Goal: Information Seeking & Learning: Learn about a topic

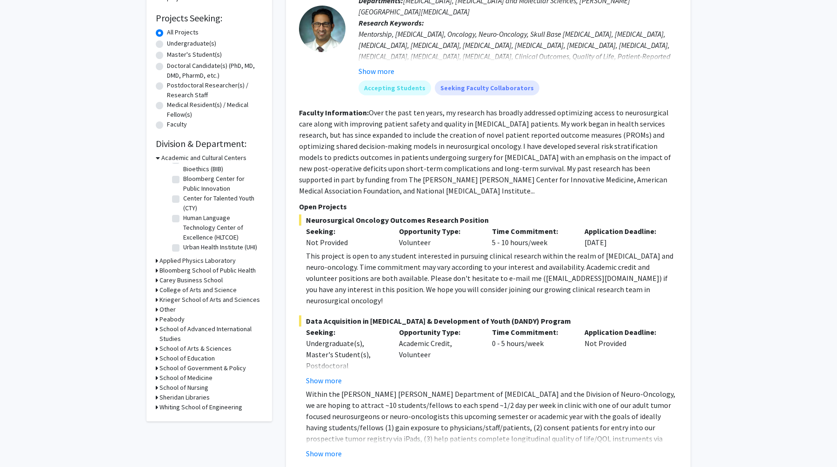
scroll to position [153, 0]
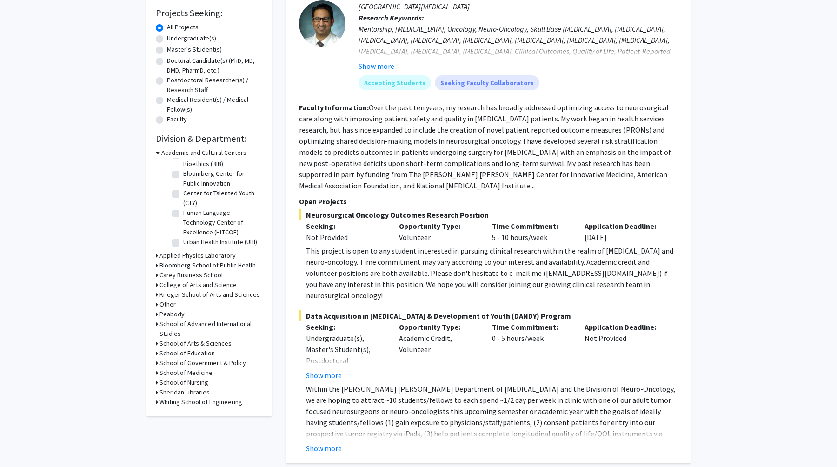
click at [205, 294] on h3 "Krieger School of Arts and Sciences" at bounding box center [210, 295] width 100 height 10
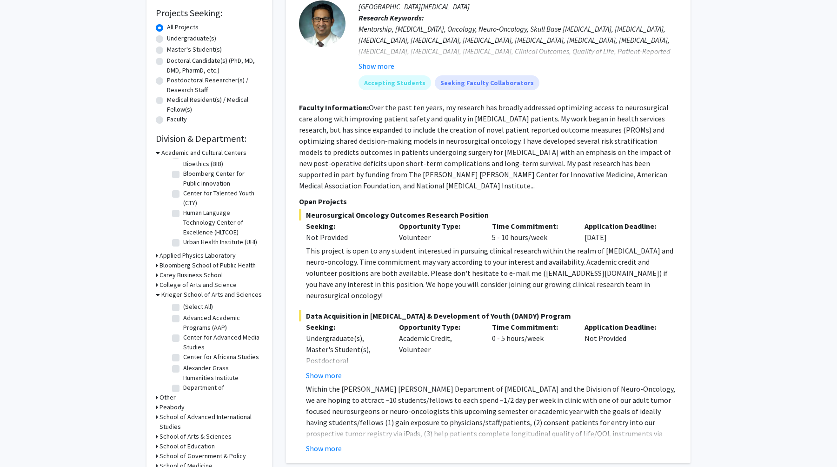
click at [183, 307] on label "(Select All)" at bounding box center [198, 307] width 30 height 10
click at [183, 307] on input "(Select All)" at bounding box center [186, 305] width 6 height 6
checkbox input "true"
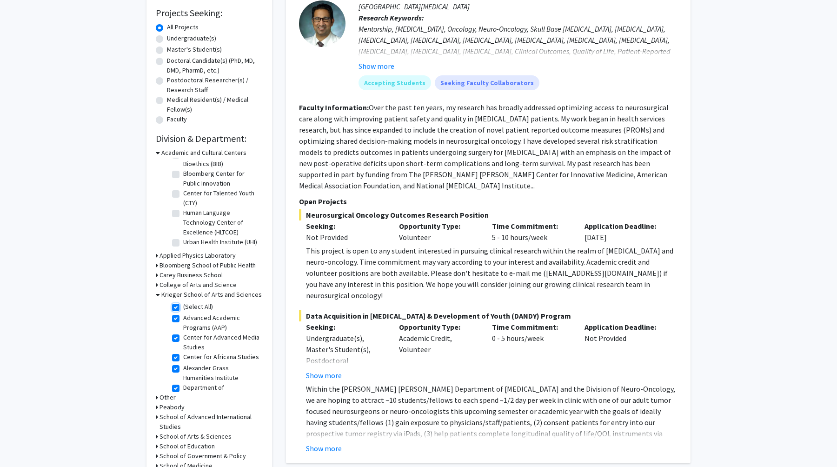
checkbox input "true"
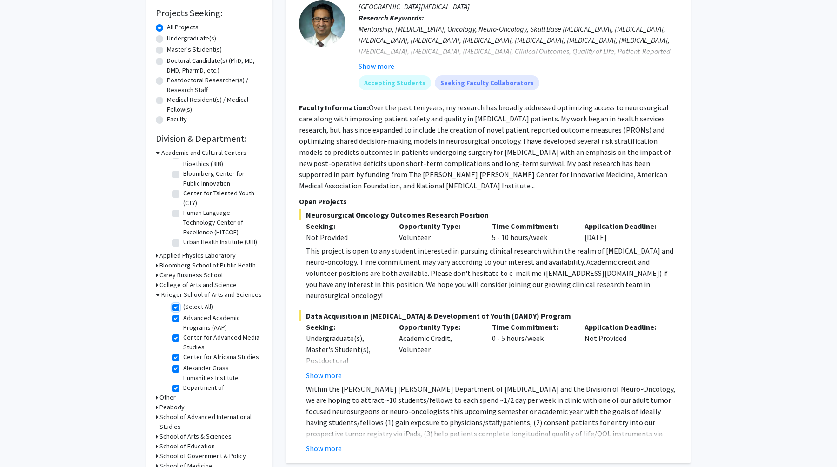
checkbox input "true"
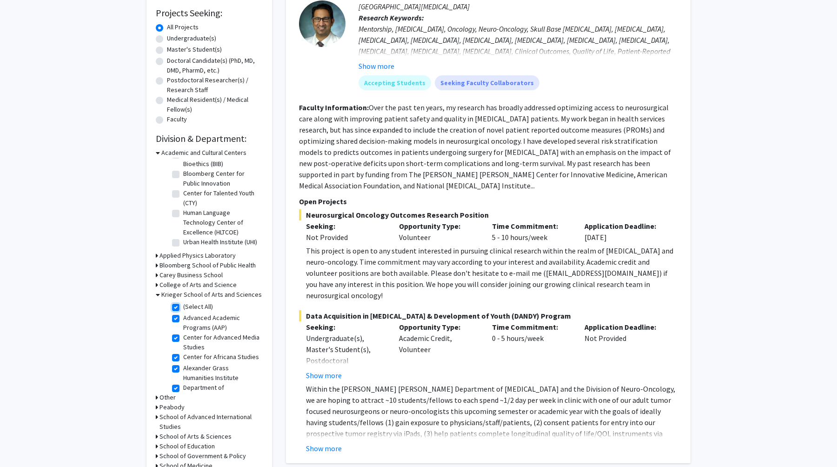
checkbox input "true"
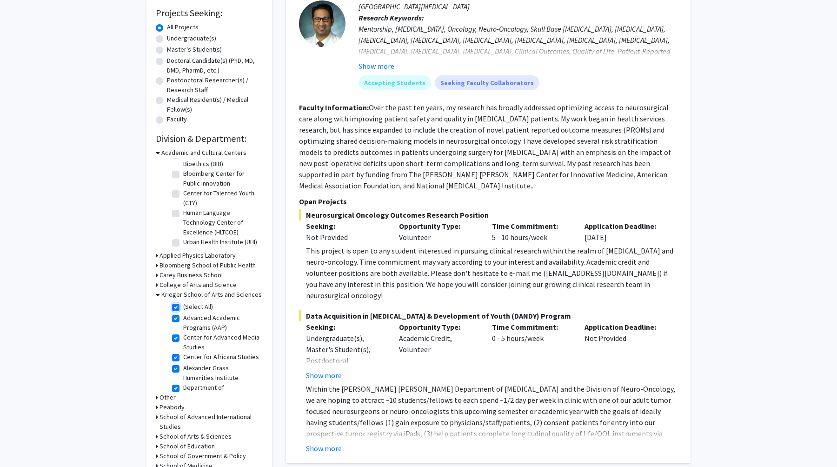
checkbox input "true"
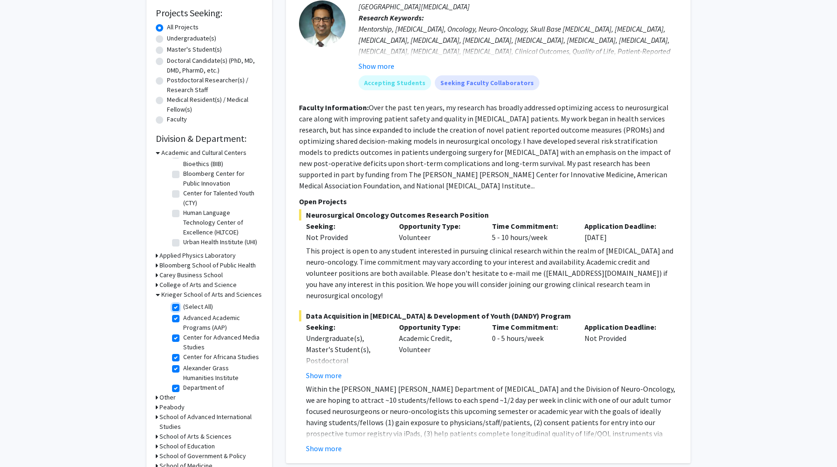
checkbox input "true"
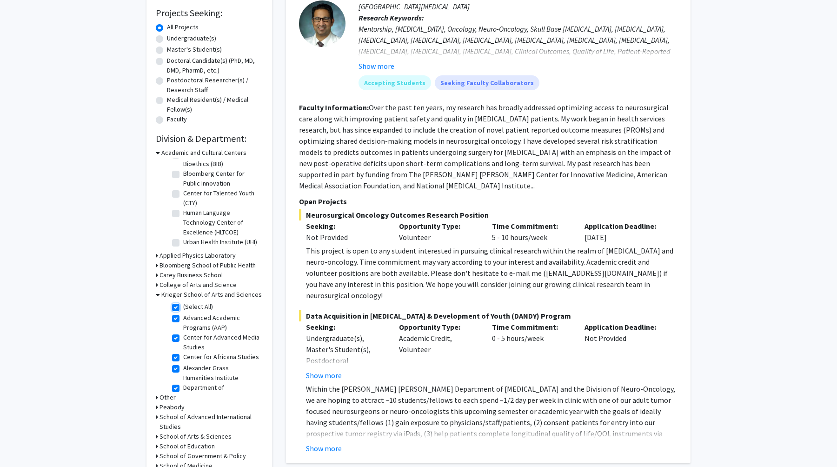
checkbox input "true"
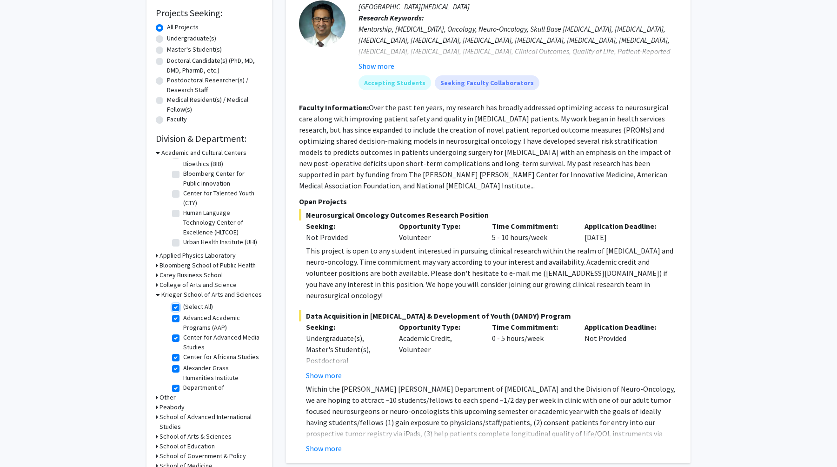
checkbox input "true"
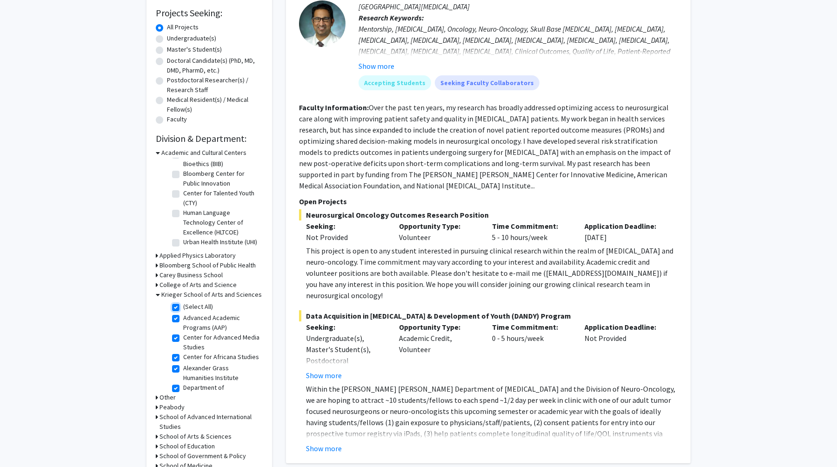
checkbox input "true"
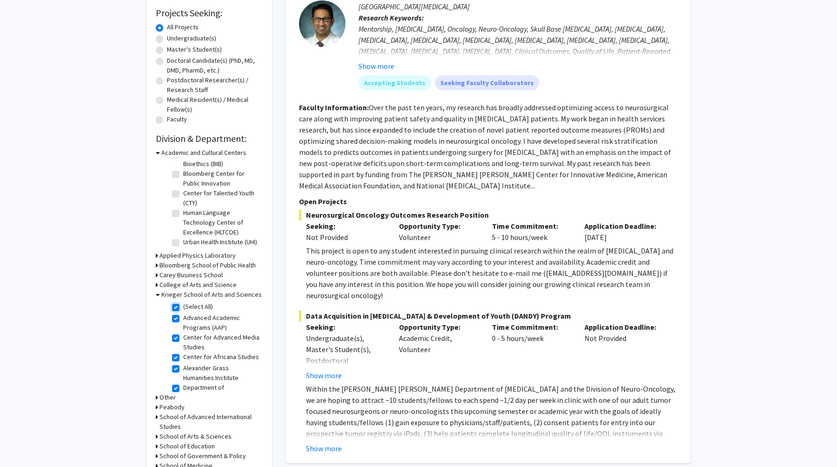
checkbox input "true"
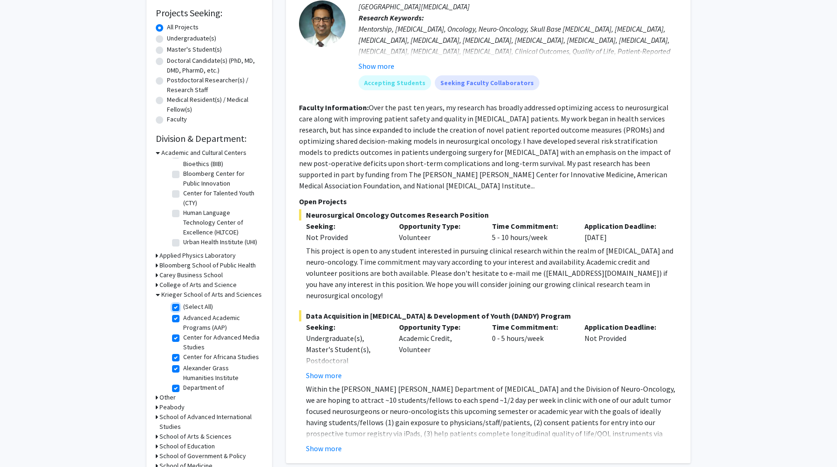
checkbox input "true"
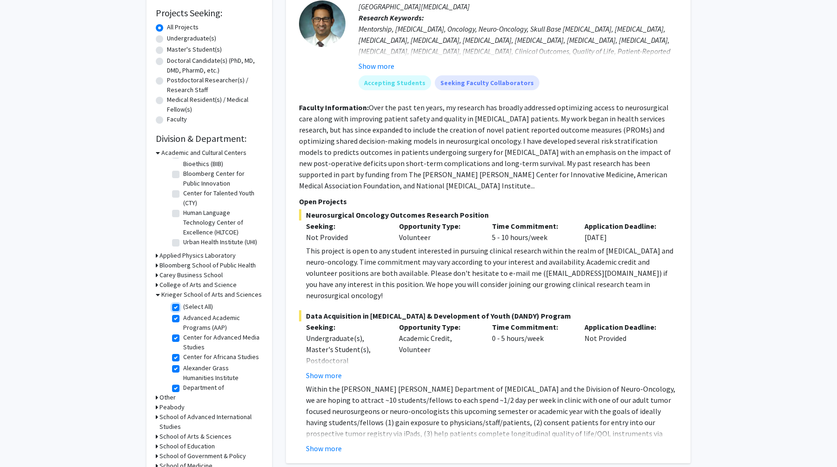
checkbox input "true"
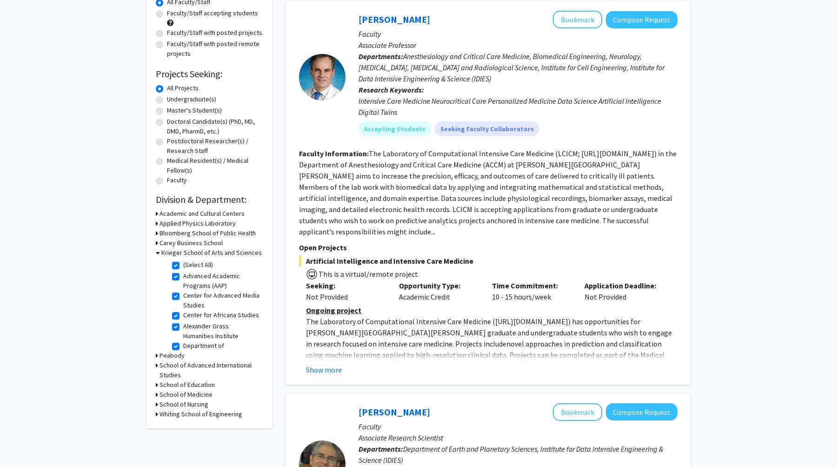
scroll to position [94, 0]
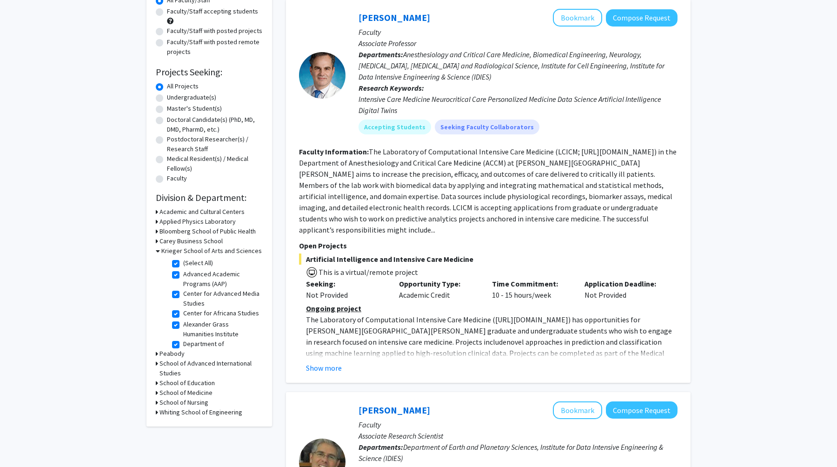
click at [183, 261] on label "(Select All)" at bounding box center [198, 263] width 30 height 10
click at [183, 261] on input "(Select All)" at bounding box center [186, 261] width 6 height 6
checkbox input "false"
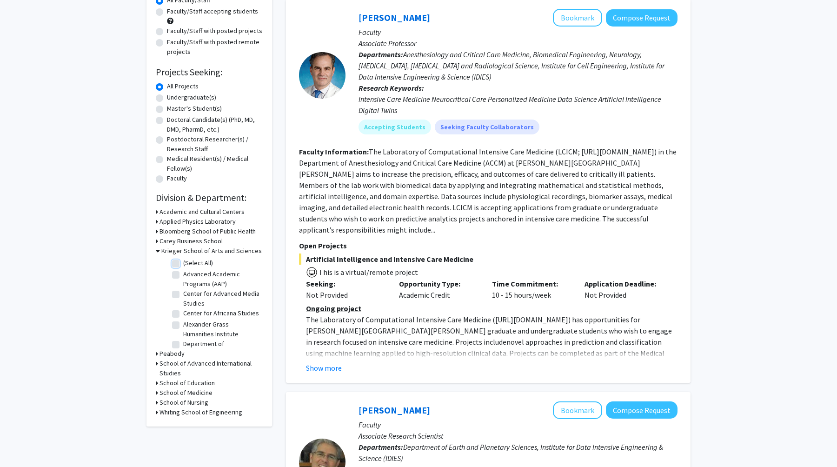
checkbox input "false"
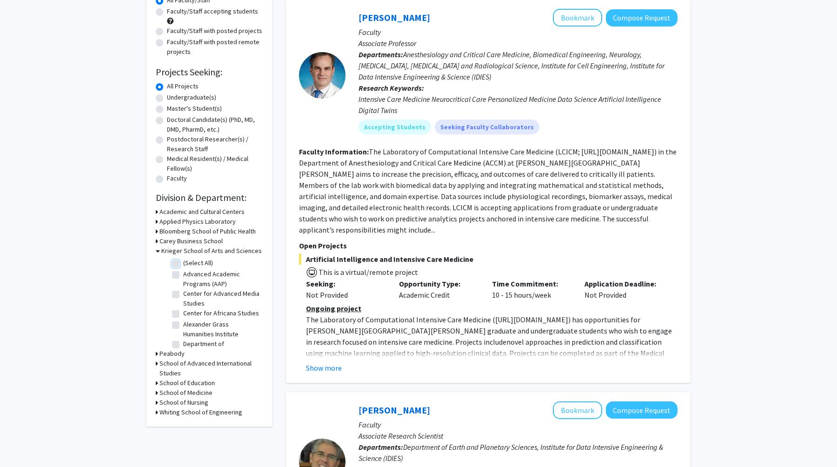
checkbox input "false"
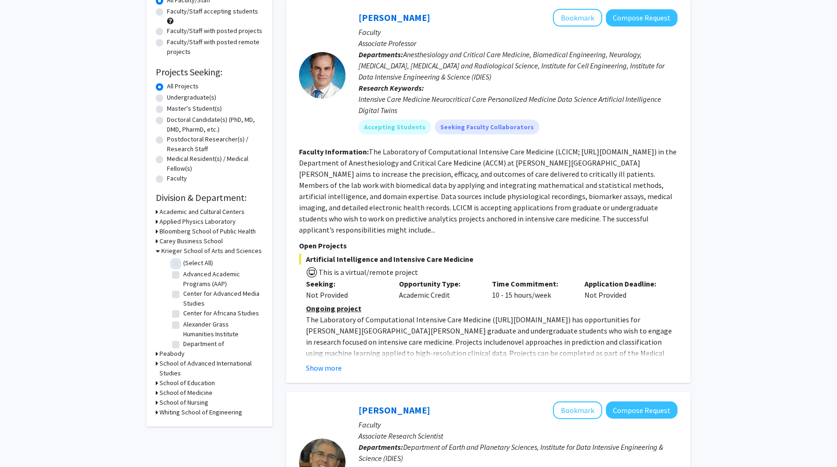
checkbox input "false"
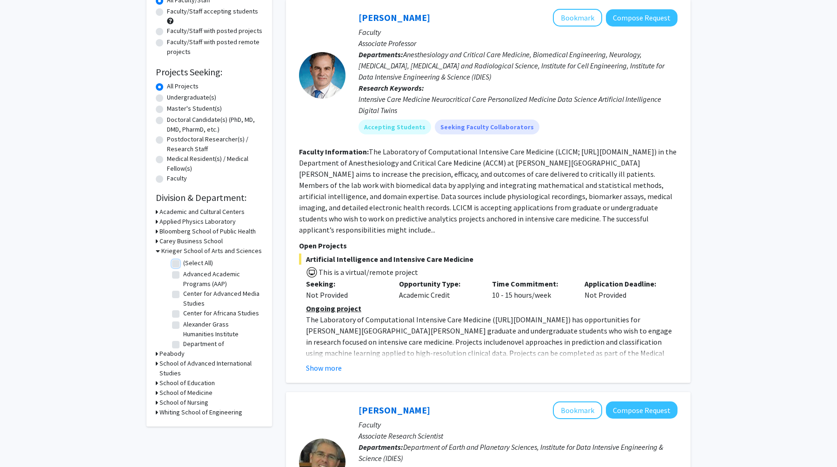
checkbox input "false"
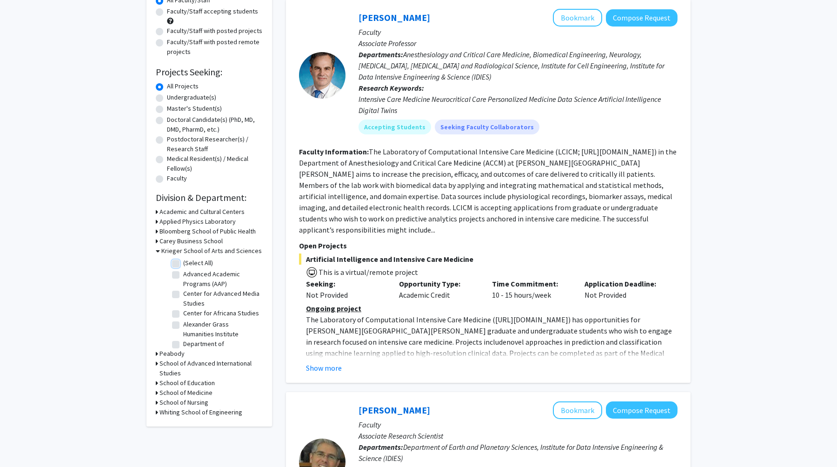
checkbox input "false"
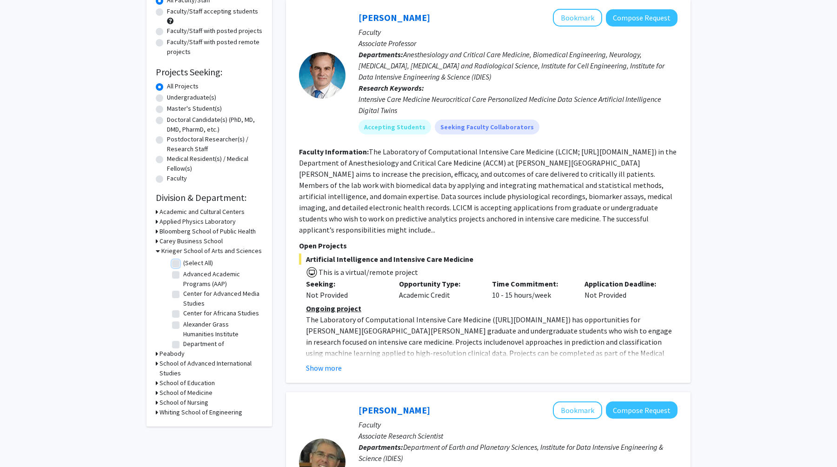
checkbox input "false"
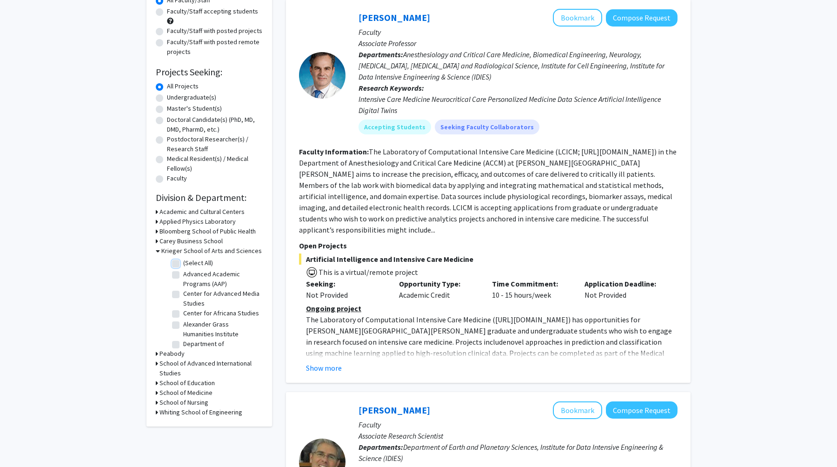
checkbox input "false"
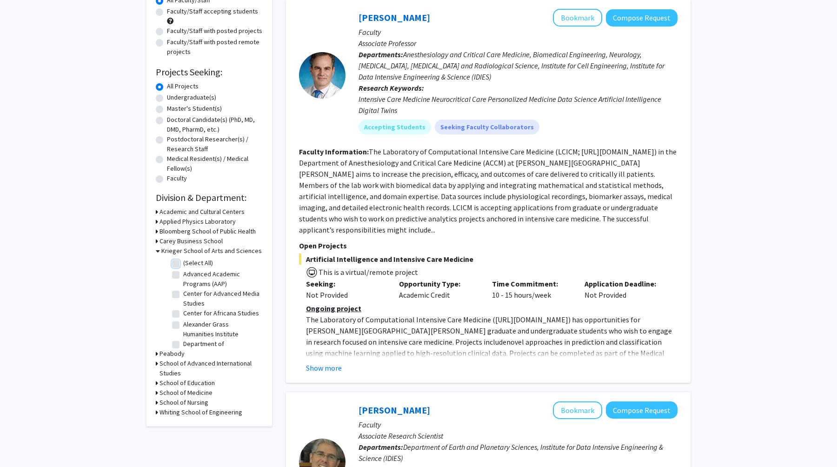
checkbox input "false"
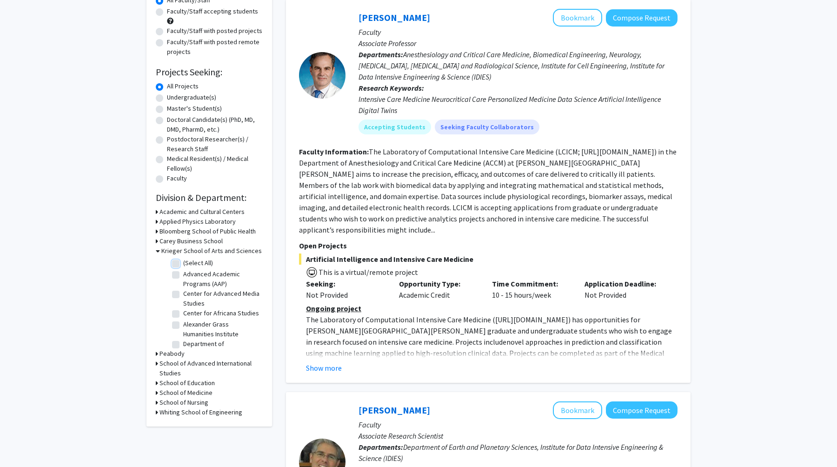
checkbox input "false"
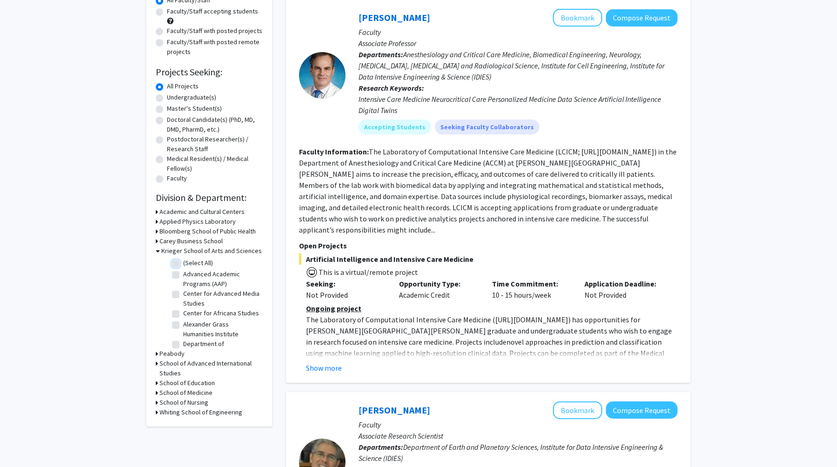
checkbox input "false"
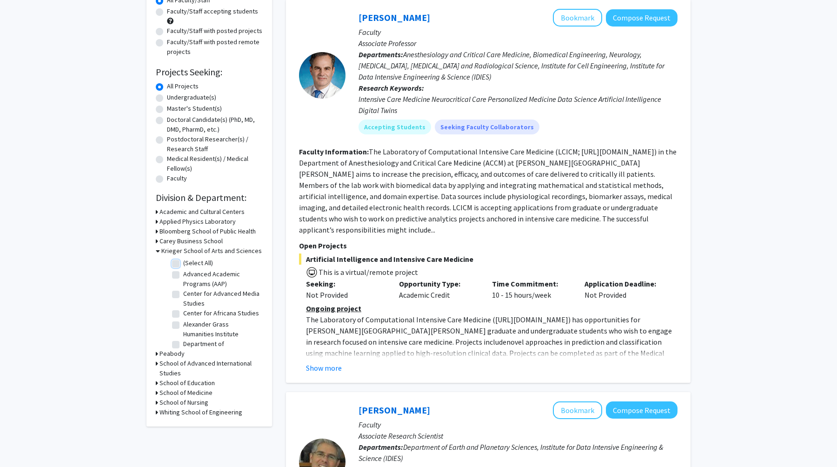
checkbox input "false"
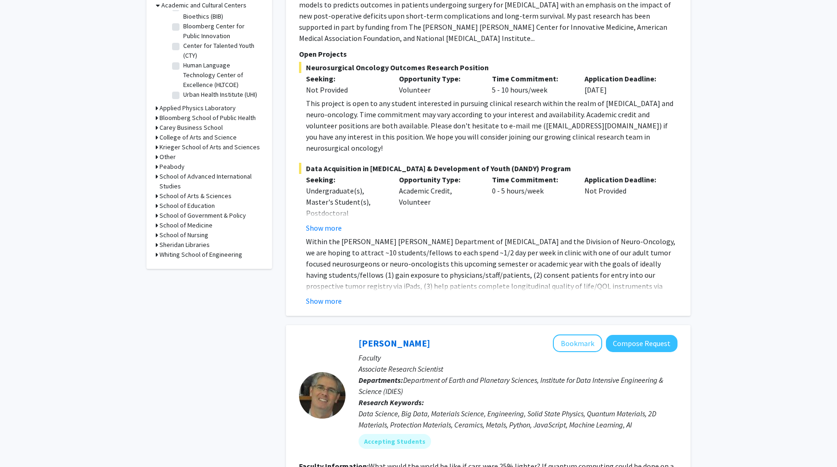
scroll to position [326, 0]
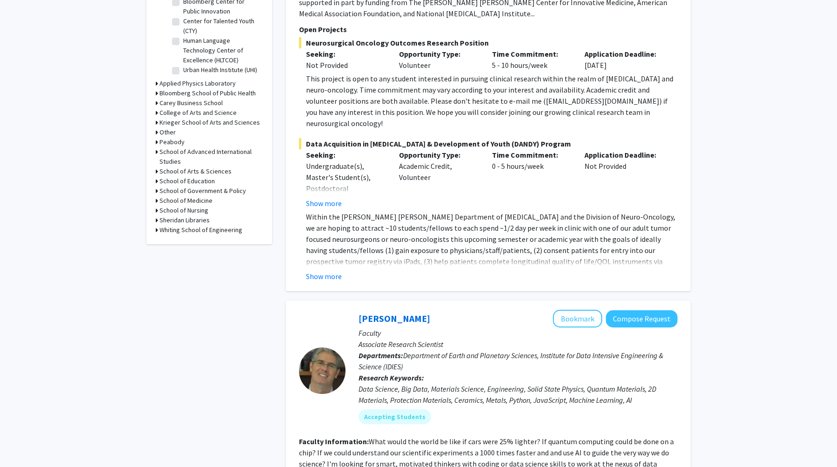
click at [204, 201] on h3 "School of Medicine" at bounding box center [186, 201] width 53 height 10
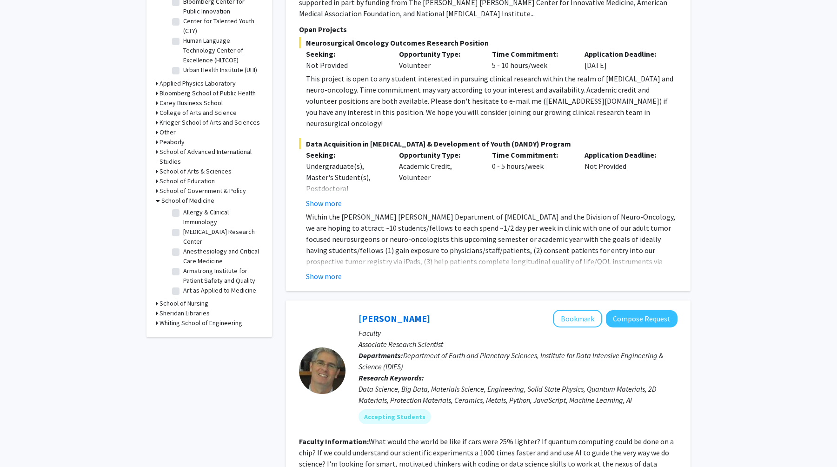
scroll to position [24, 0]
click at [200, 202] on h3 "School of Medicine" at bounding box center [187, 201] width 53 height 10
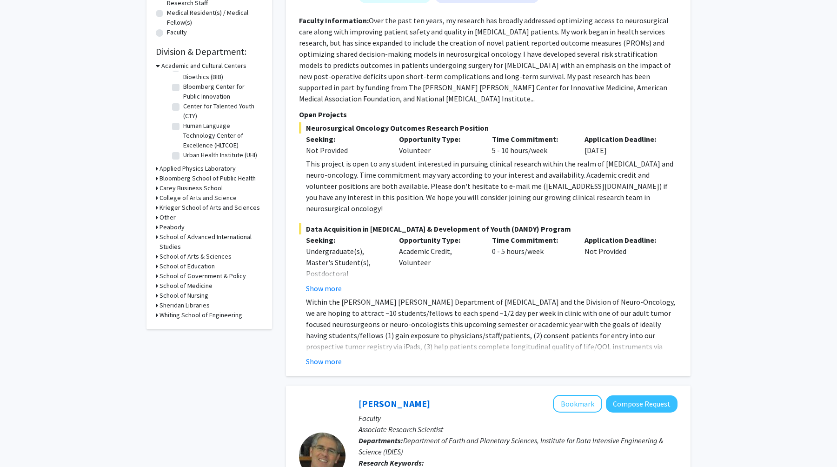
scroll to position [231, 0]
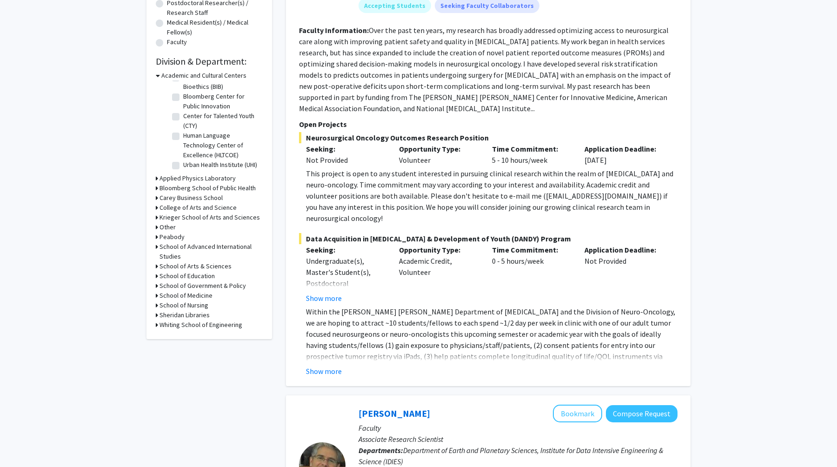
click at [204, 216] on h3 "Krieger School of Arts and Sciences" at bounding box center [210, 218] width 100 height 10
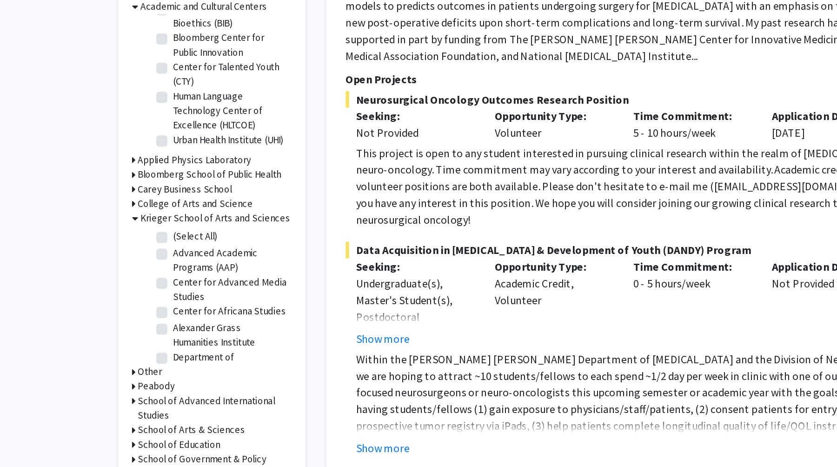
click at [183, 231] on label "(Select All)" at bounding box center [198, 230] width 30 height 10
click at [183, 231] on input "(Select All)" at bounding box center [186, 228] width 6 height 6
checkbox input "true"
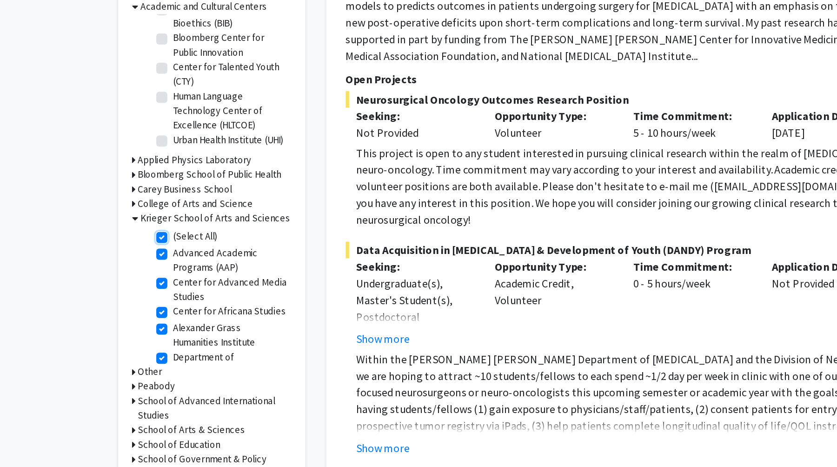
checkbox input "true"
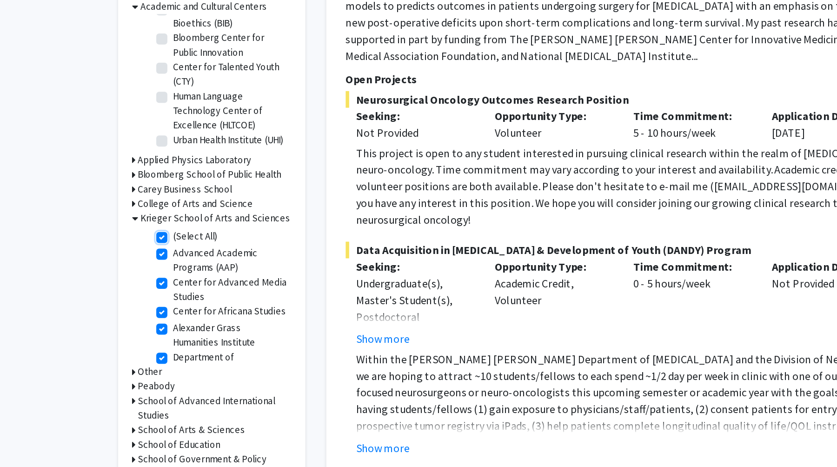
checkbox input "true"
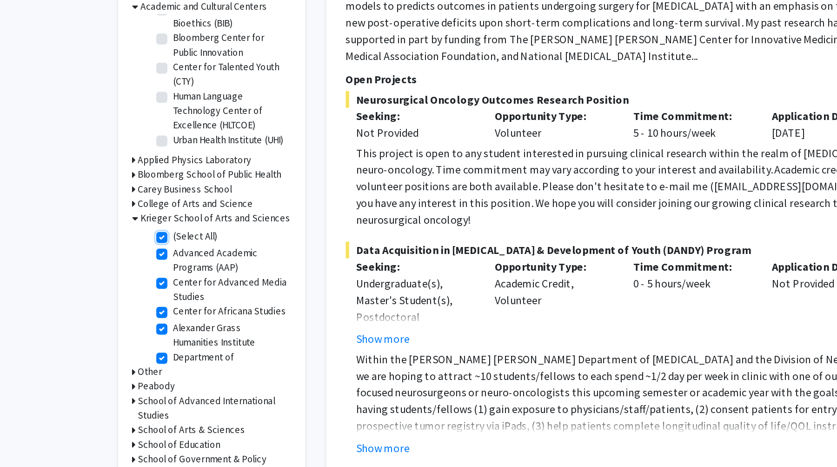
checkbox input "true"
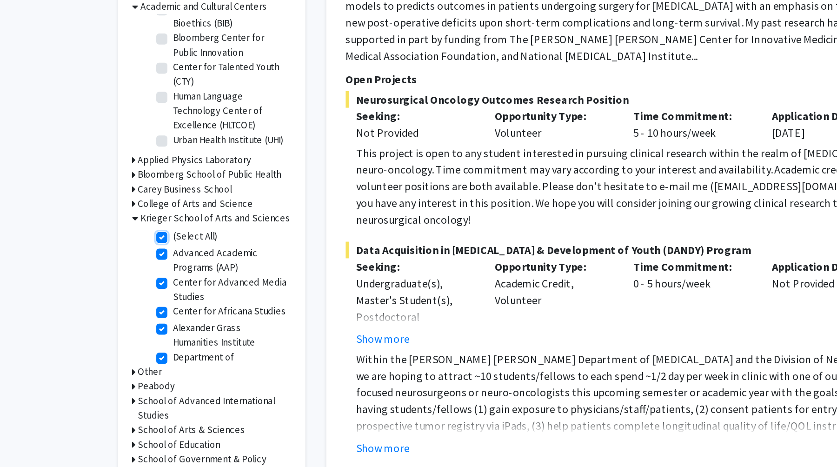
checkbox input "true"
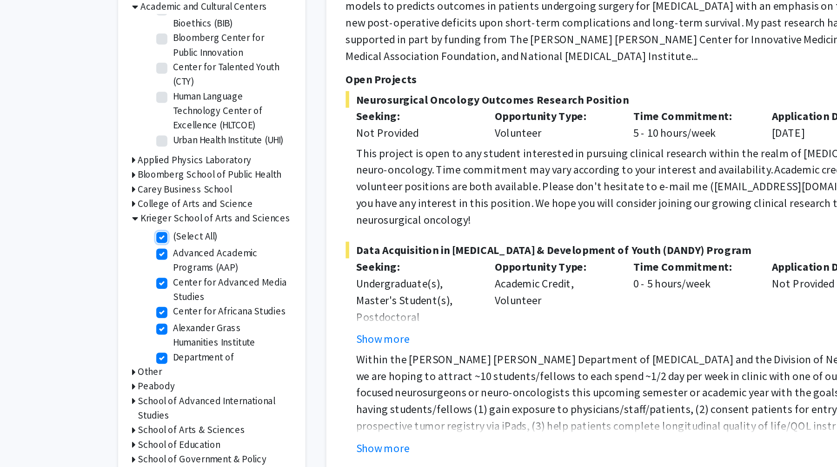
checkbox input "true"
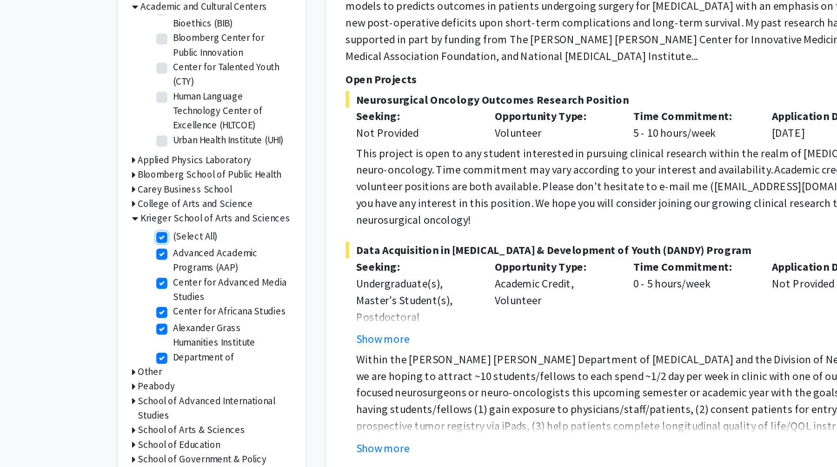
checkbox input "true"
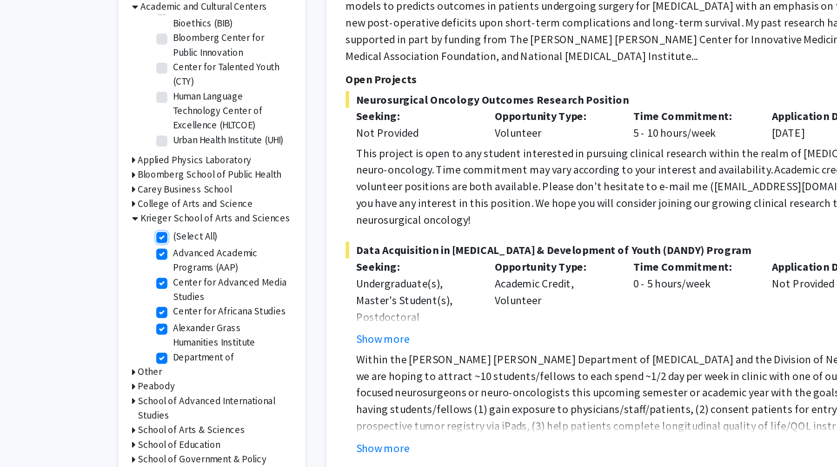
checkbox input "true"
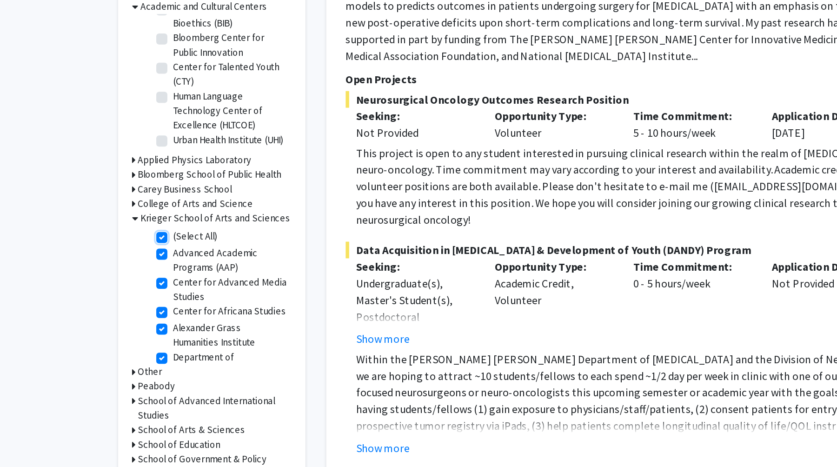
checkbox input "true"
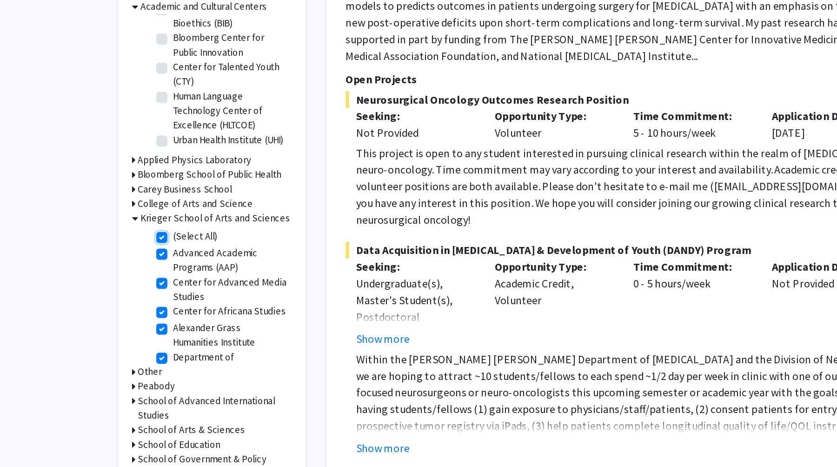
checkbox input "true"
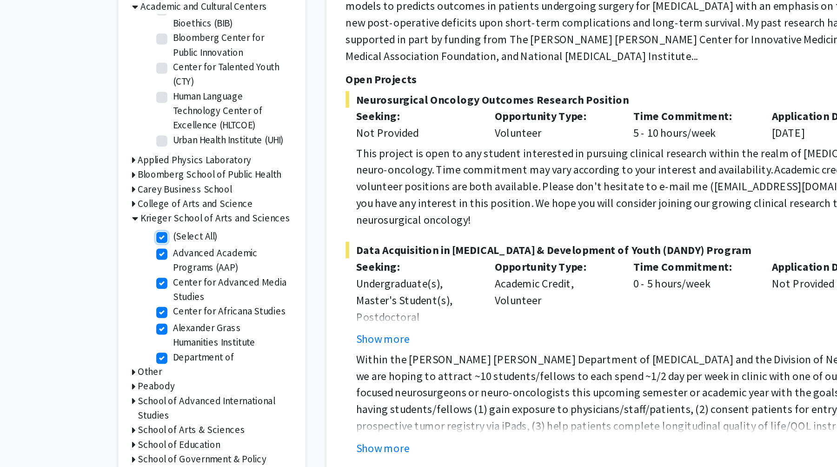
checkbox input "true"
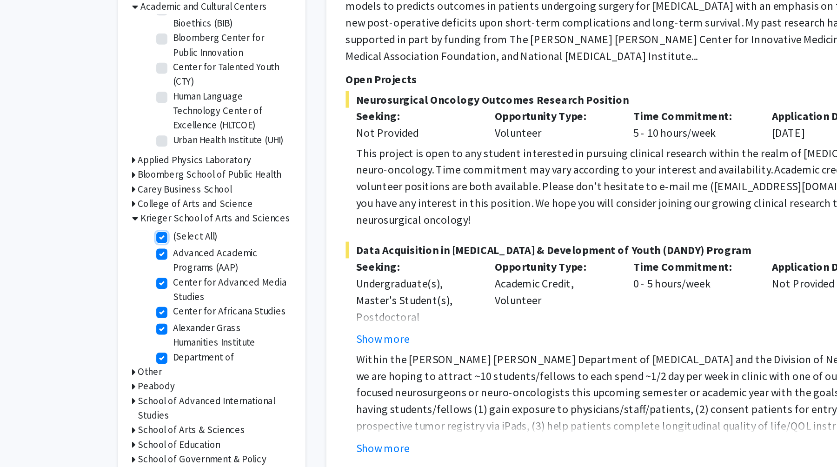
checkbox input "true"
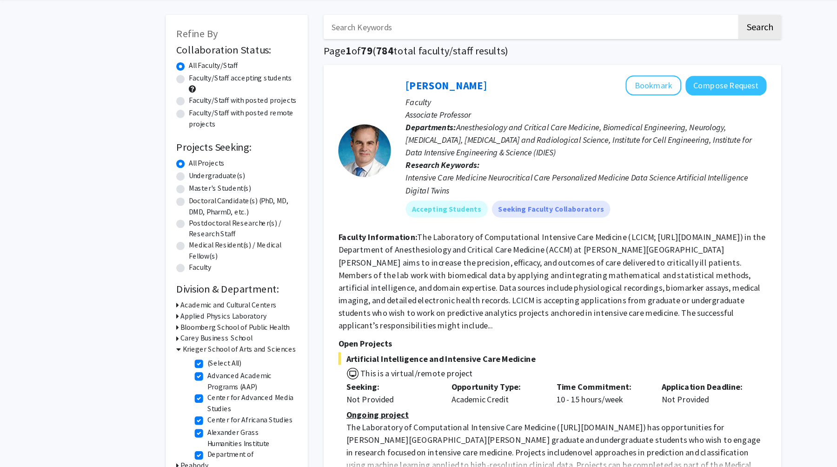
click at [159, 343] on icon at bounding box center [158, 345] width 4 height 10
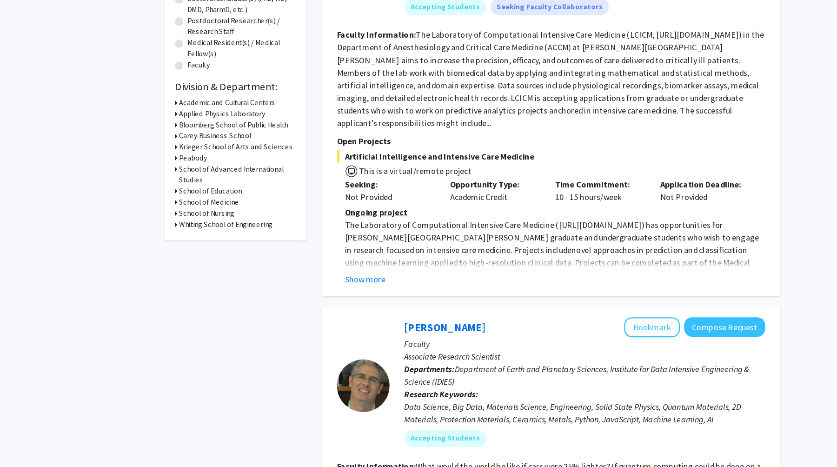
scroll to position [183, 0]
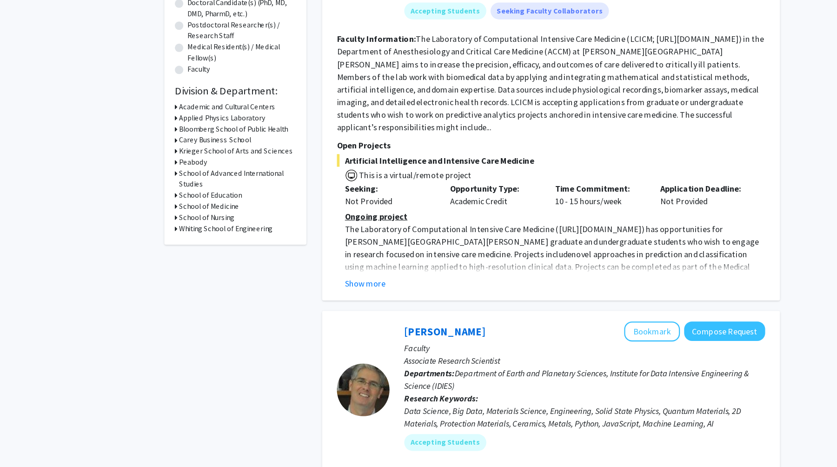
click at [347, 273] on div "Show more" at bounding box center [492, 278] width 372 height 11
click at [338, 273] on button "Show more" at bounding box center [324, 278] width 36 height 11
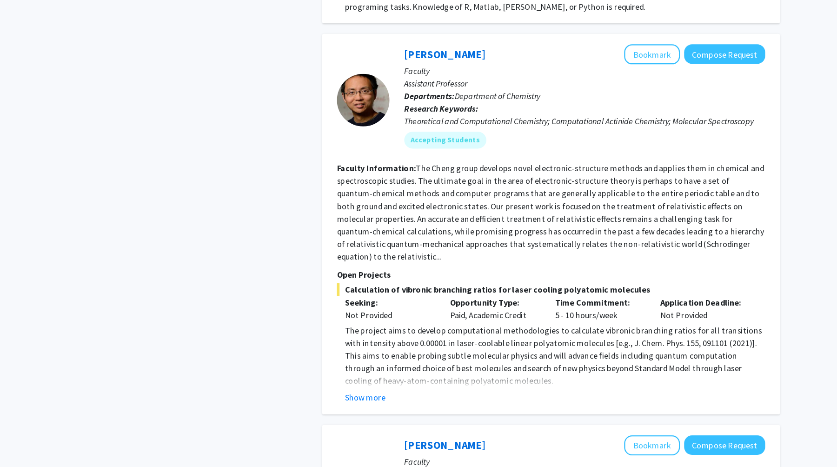
scroll to position [1348, 0]
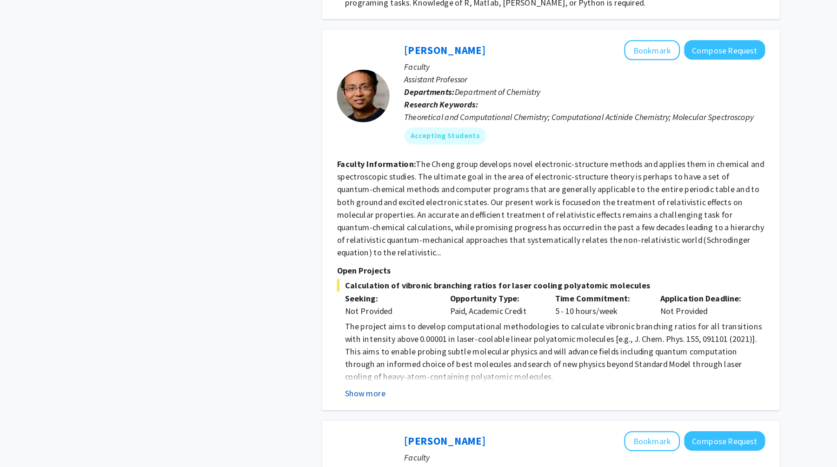
click at [334, 396] on button "Show more" at bounding box center [324, 401] width 36 height 11
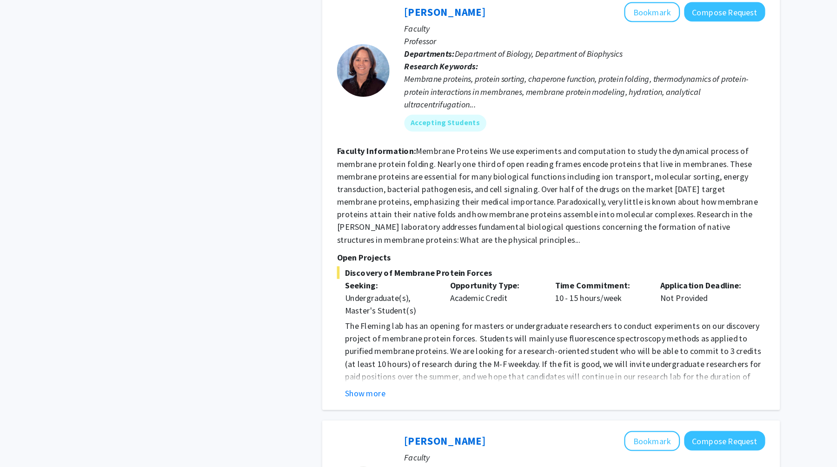
scroll to position [2128, 0]
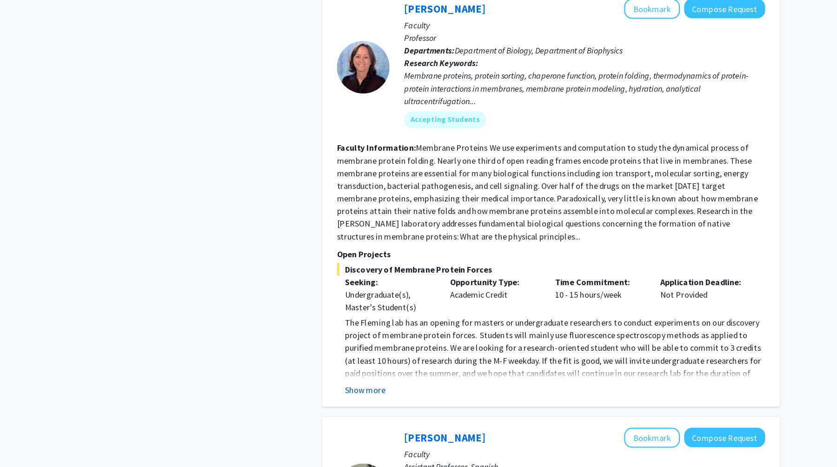
click at [333, 393] on button "Show more" at bounding box center [324, 398] width 36 height 11
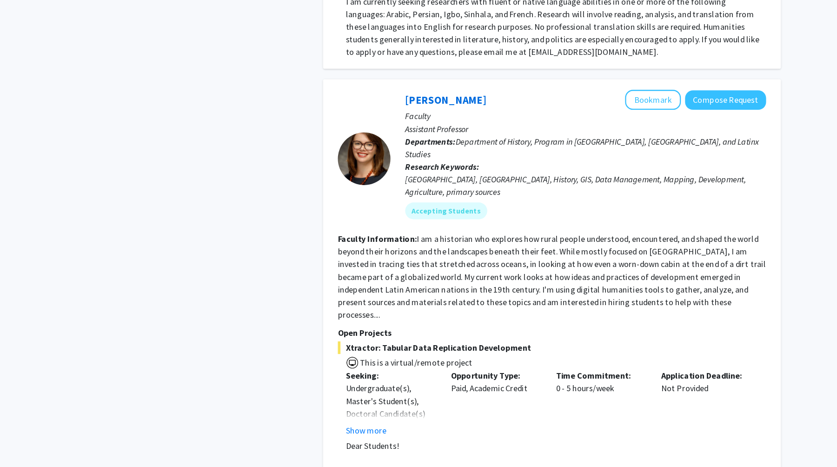
scroll to position [2972, 0]
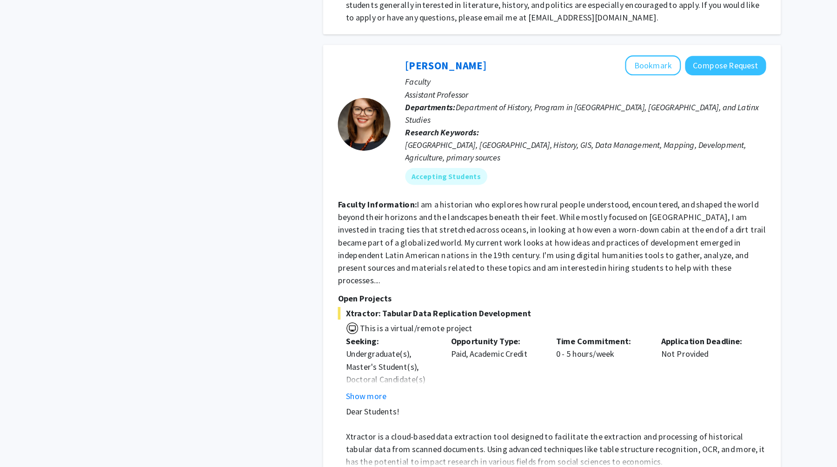
click at [334, 325] on div "Xtractor: Tabular Data Replication Development This is a virtual/remote project…" at bounding box center [488, 403] width 379 height 157
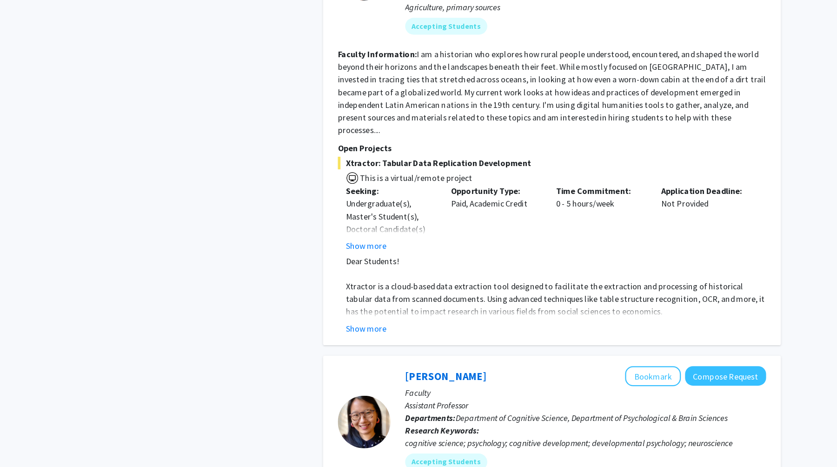
scroll to position [3255, 0]
